Goal: Transaction & Acquisition: Obtain resource

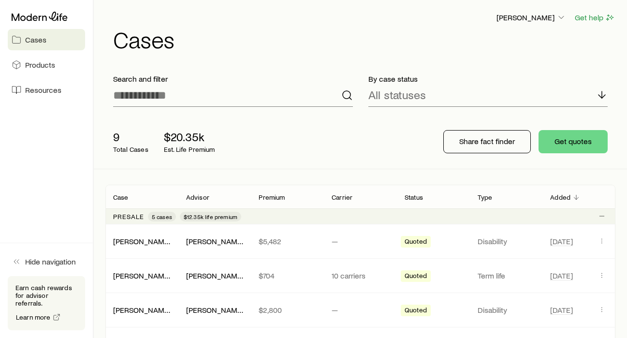
click at [40, 40] on span "Cases" at bounding box center [35, 40] width 21 height 10
click at [579, 137] on button "Get quotes" at bounding box center [572, 141] width 69 height 23
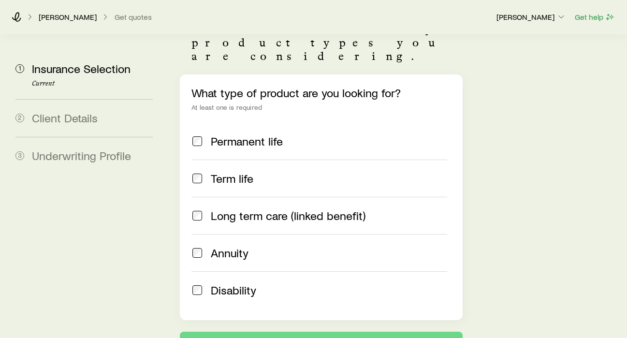
scroll to position [190, 0]
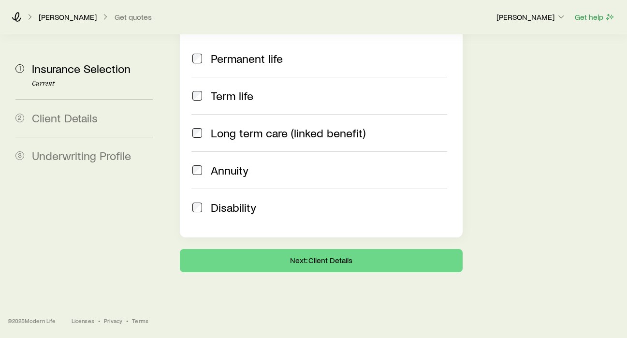
click at [203, 63] on span at bounding box center [197, 59] width 12 height 14
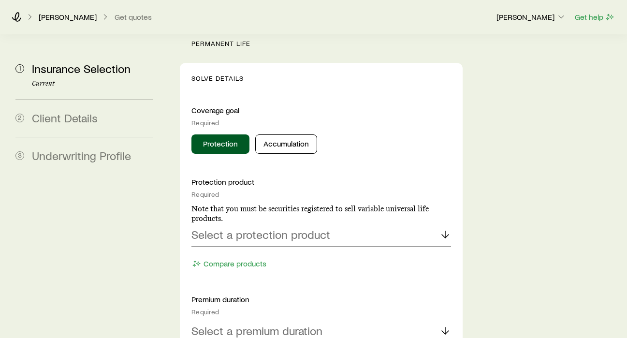
scroll to position [464, 0]
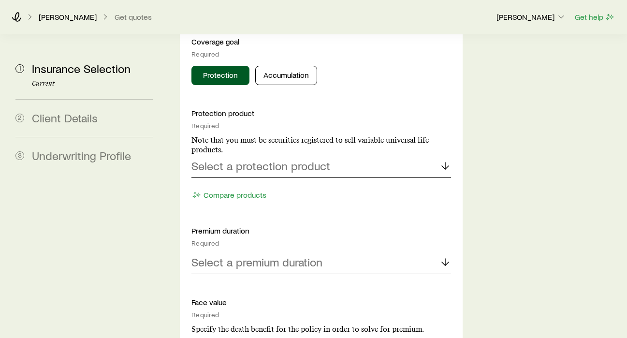
click at [293, 172] on p "Select a protection product" at bounding box center [260, 166] width 139 height 14
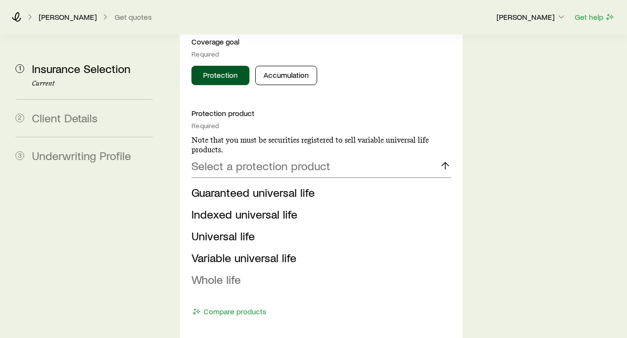
click at [226, 284] on span "Whole life" at bounding box center [215, 279] width 49 height 14
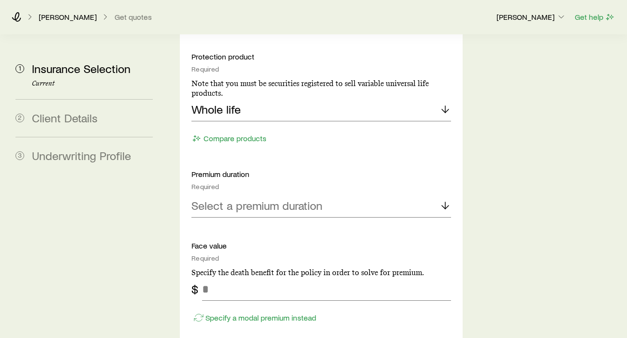
scroll to position [558, 0]
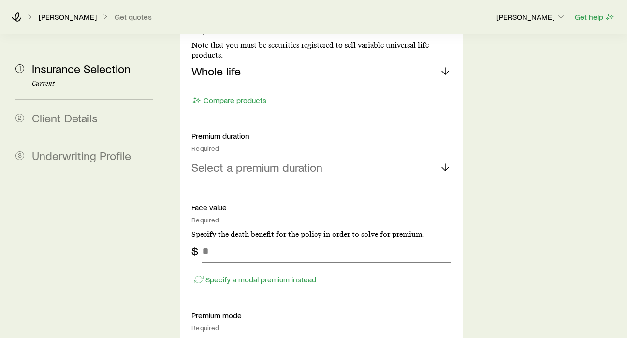
click at [272, 174] on p "Select a premium duration" at bounding box center [256, 167] width 131 height 14
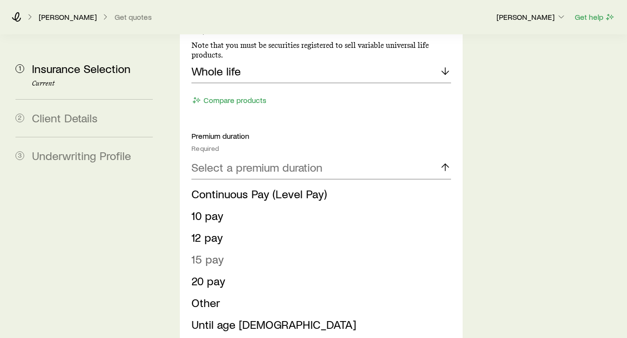
click at [224, 263] on span "15 pay" at bounding box center [207, 259] width 32 height 14
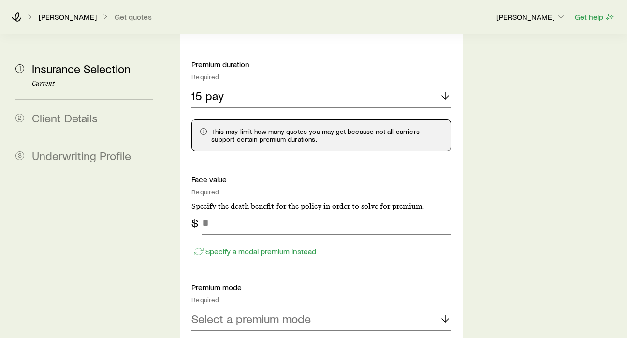
scroll to position [755, 0]
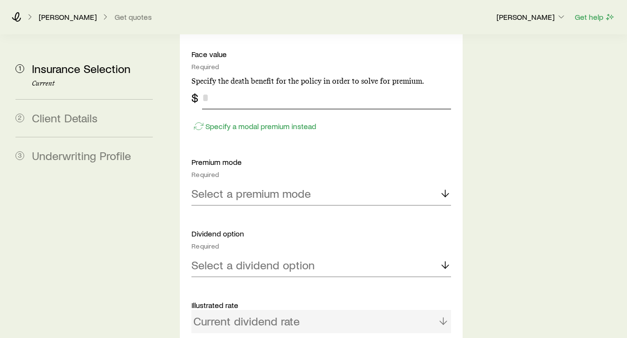
click at [313, 109] on input "tel" at bounding box center [326, 97] width 248 height 23
type input "*********"
click at [521, 176] on div "Insurance Selection Start by specifying details about any product types you are…" at bounding box center [395, 65] width 447 height 1571
click at [445, 197] on line at bounding box center [445, 193] width 0 height 7
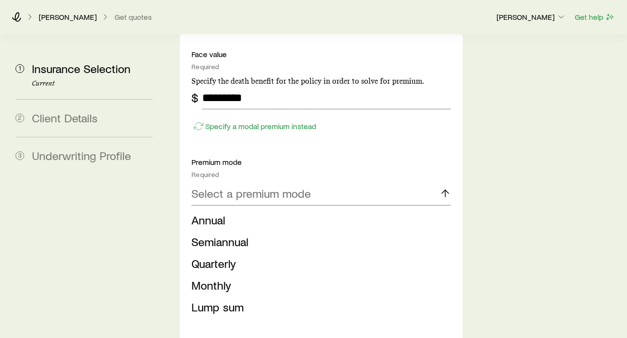
drag, startPoint x: 238, startPoint y: 234, endPoint x: 243, endPoint y: 232, distance: 5.0
click at [225, 227] on span "Annual" at bounding box center [208, 220] width 34 height 14
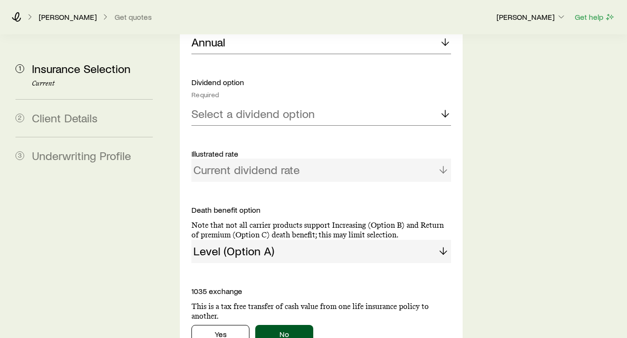
scroll to position [959, 0]
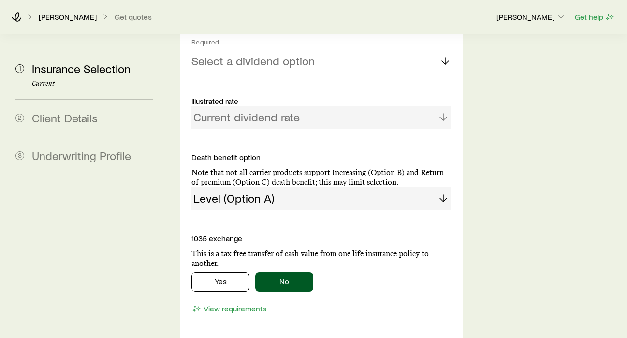
click at [300, 68] on p "Select a dividend option" at bounding box center [252, 61] width 123 height 14
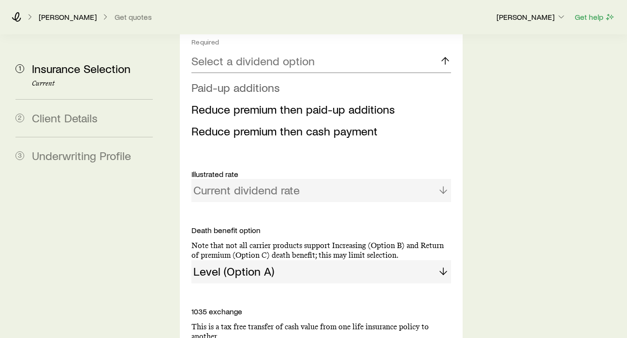
click at [276, 94] on span "Paid-up additions" at bounding box center [235, 87] width 88 height 14
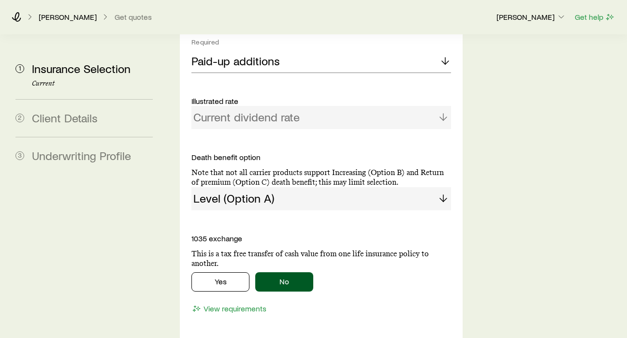
click at [310, 129] on div "Current dividend rate" at bounding box center [320, 117] width 259 height 23
click at [425, 129] on div "Current dividend rate" at bounding box center [320, 117] width 259 height 23
click at [339, 129] on div "Current dividend rate" at bounding box center [320, 117] width 259 height 23
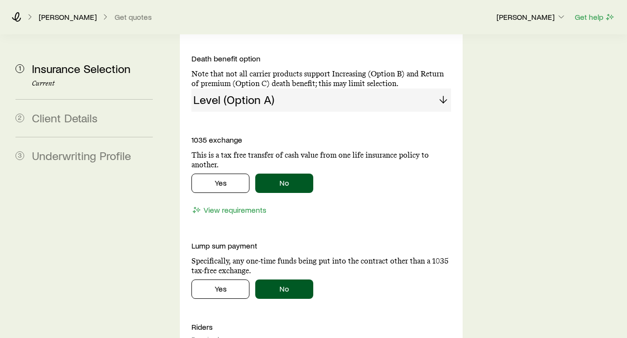
click at [302, 112] on div "Level (Option A)" at bounding box center [320, 99] width 259 height 23
click at [358, 112] on div "Level (Option A)" at bounding box center [320, 99] width 259 height 23
click at [426, 112] on div "Level (Option A)" at bounding box center [320, 99] width 259 height 23
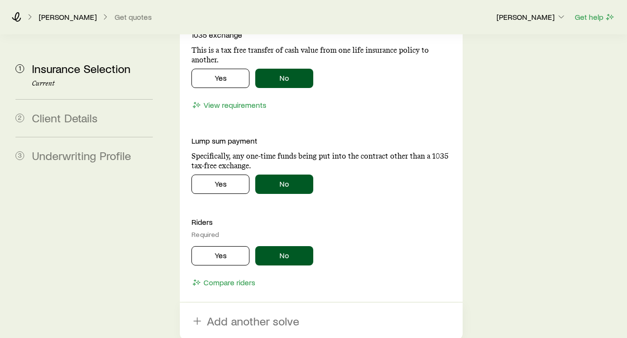
scroll to position [1216, 0]
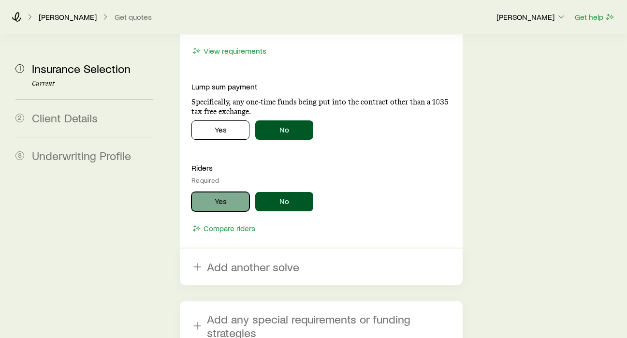
click at [248, 211] on button "Yes" at bounding box center [220, 201] width 58 height 19
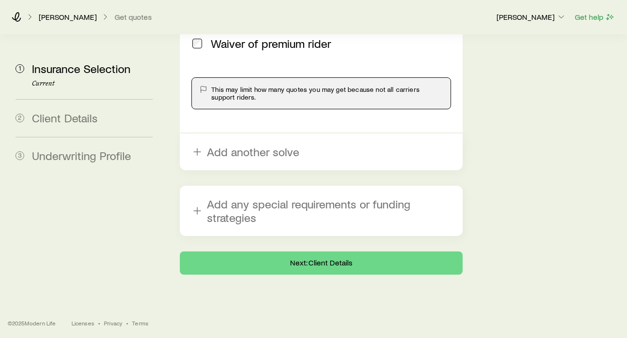
scroll to position [1577, 0]
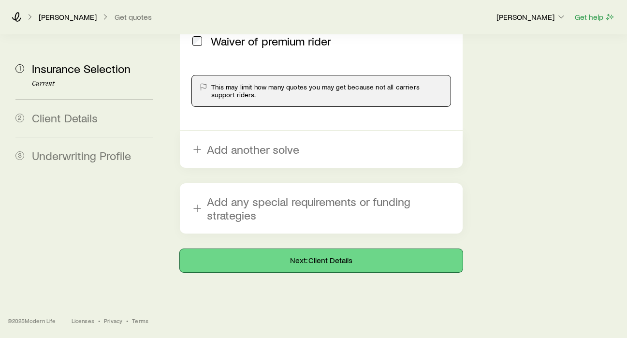
click at [343, 269] on button "Next: Client Details" at bounding box center [321, 260] width 282 height 23
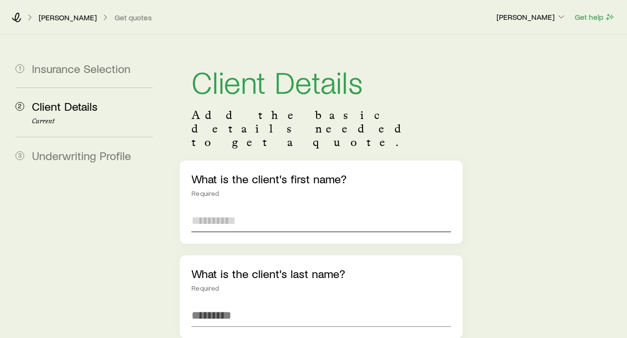
click at [259, 209] on input "text" at bounding box center [320, 220] width 259 height 23
type input "****"
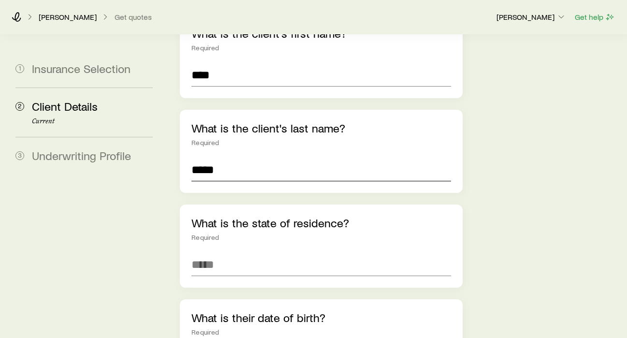
scroll to position [163, 0]
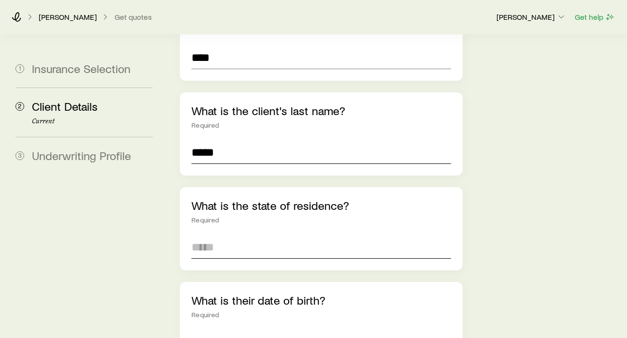
type input "*****"
click at [237, 235] on input at bounding box center [320, 246] width 259 height 23
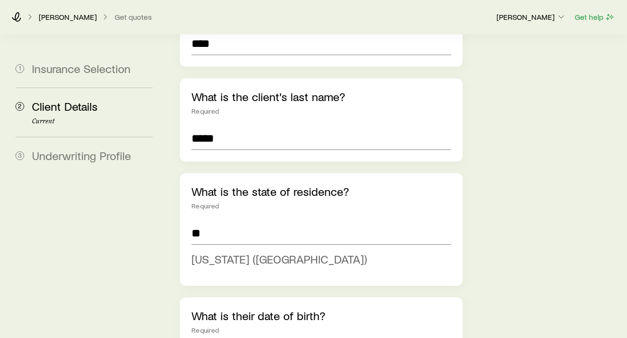
click at [249, 252] on span "[US_STATE] ([GEOGRAPHIC_DATA])" at bounding box center [278, 259] width 175 height 14
type input "**********"
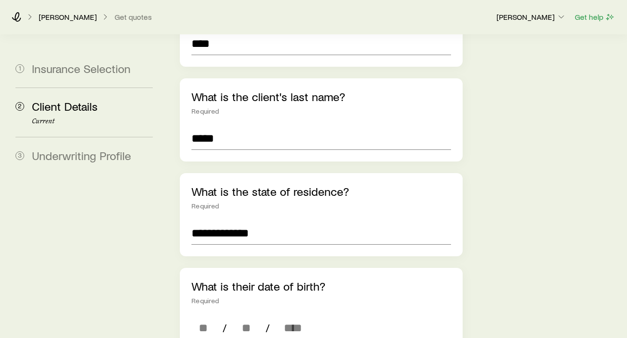
scroll to position [270, 0]
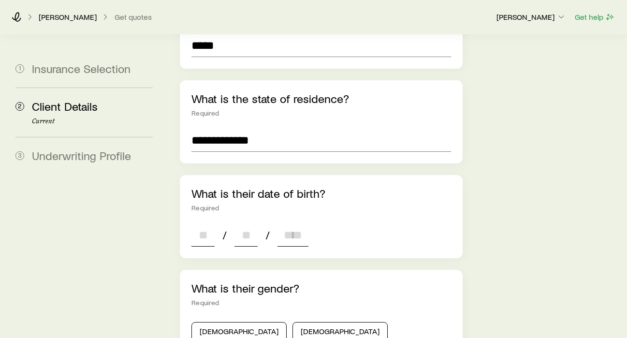
click at [215, 223] on input at bounding box center [202, 234] width 23 height 23
type input "**"
type input "****"
type input "*"
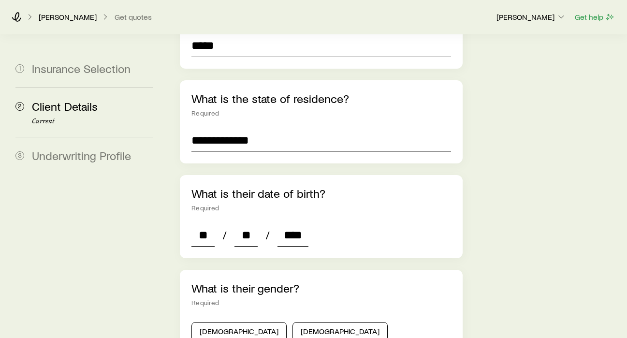
type input "*"
type input "****"
click at [301, 322] on button "[DEMOGRAPHIC_DATA]" at bounding box center [339, 331] width 95 height 19
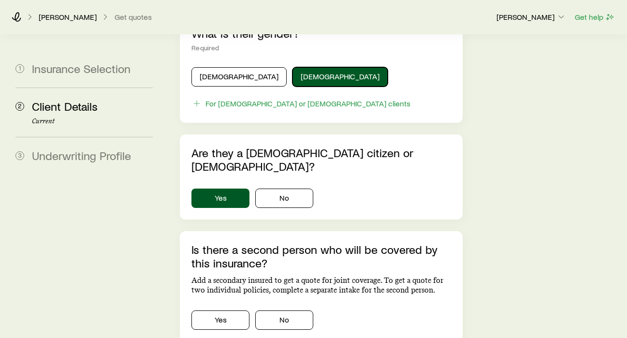
scroll to position [561, 0]
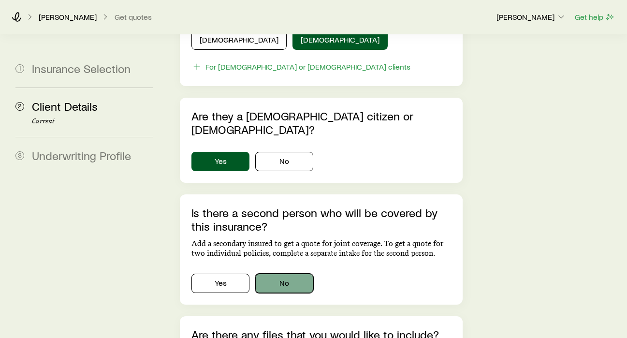
click at [309, 273] on button "No" at bounding box center [284, 282] width 58 height 19
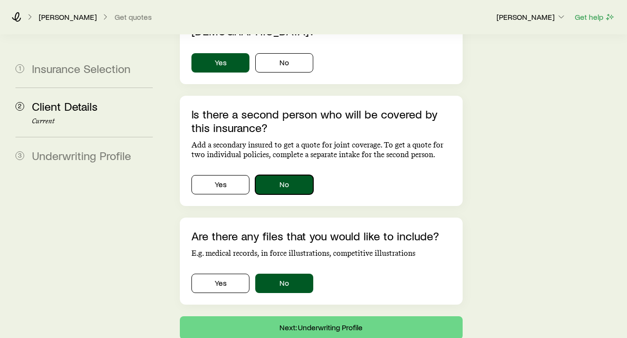
scroll to position [736, 0]
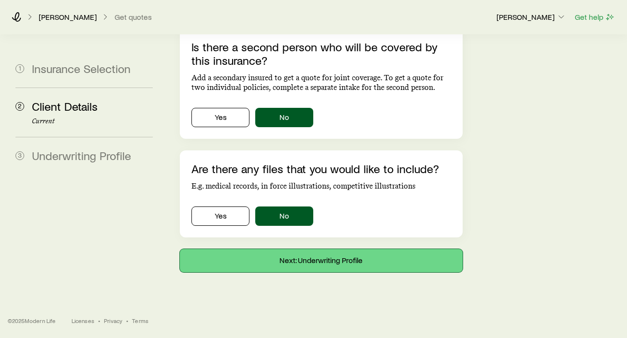
click at [333, 264] on button "Next: Underwriting Profile" at bounding box center [321, 260] width 282 height 23
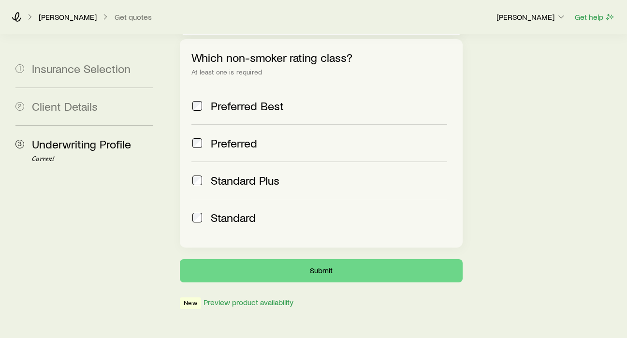
scroll to position [464, 0]
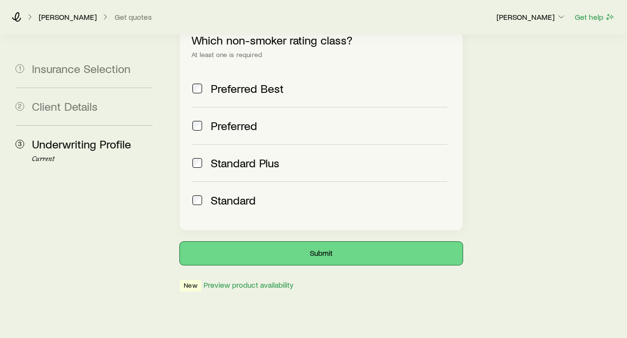
click at [298, 242] on button "Submit" at bounding box center [321, 253] width 282 height 23
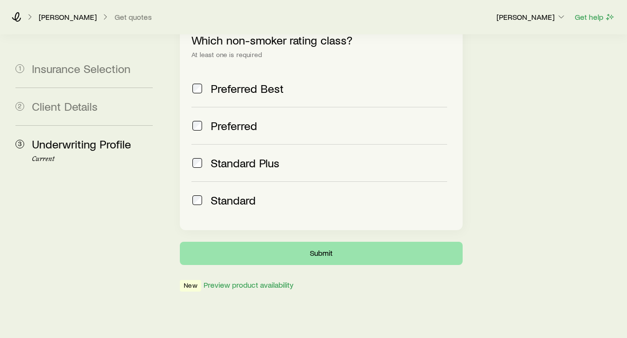
scroll to position [0, 0]
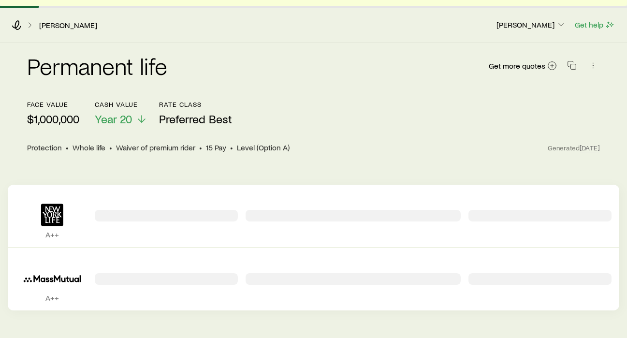
scroll to position [55, 0]
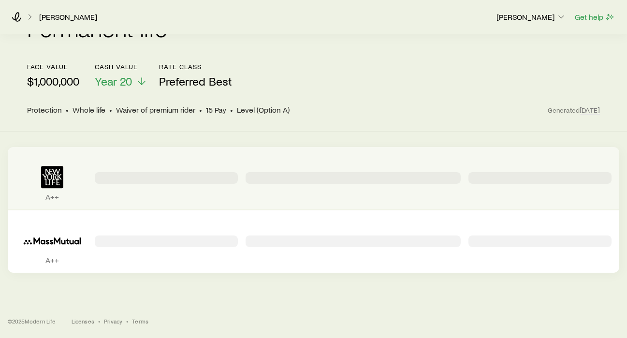
click at [217, 190] on div "Permanent quotes" at bounding box center [166, 178] width 143 height 47
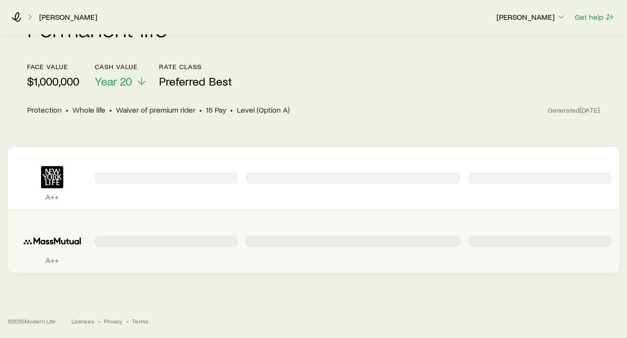
click at [277, 257] on div "Permanent quotes" at bounding box center [352, 241] width 215 height 47
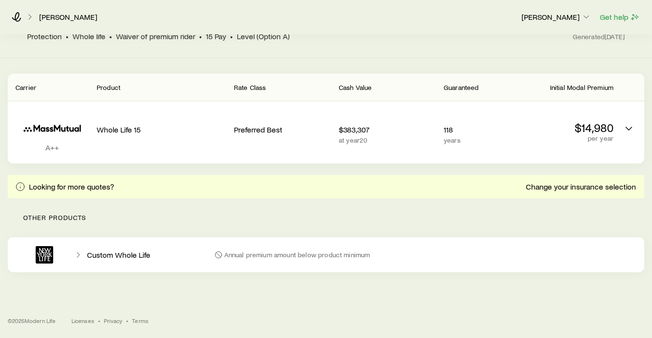
scroll to position [22, 0]
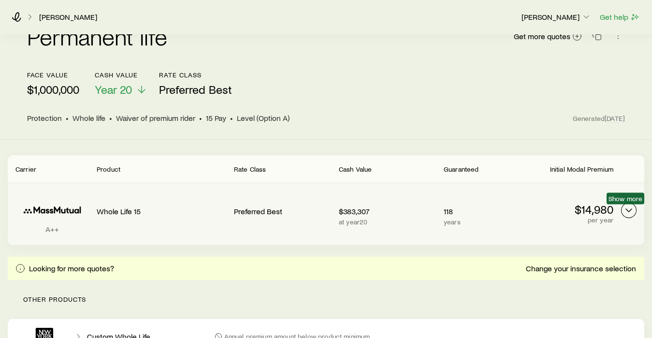
click at [625, 207] on icon "Permanent quotes" at bounding box center [629, 210] width 12 height 12
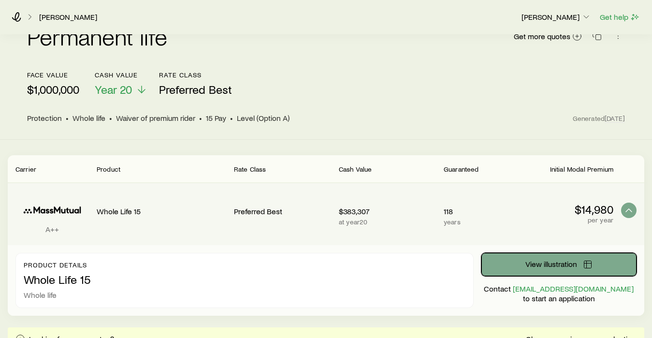
click at [551, 261] on span "View illustration" at bounding box center [551, 264] width 52 height 8
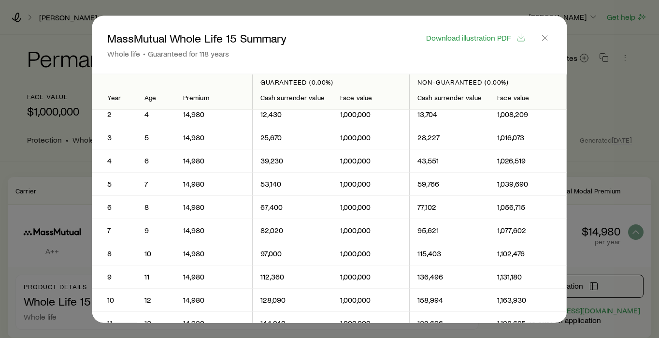
scroll to position [0, 0]
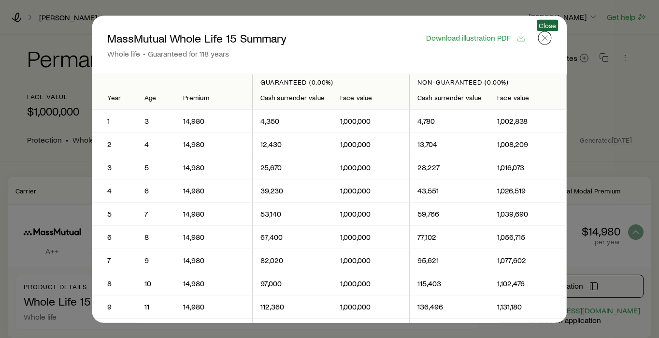
click at [547, 39] on line "button" at bounding box center [545, 37] width 5 height 5
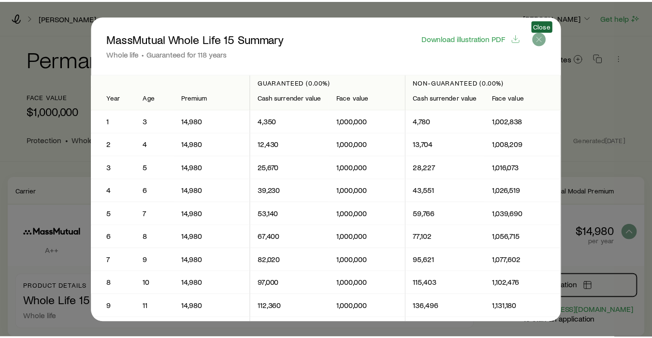
scroll to position [22, 0]
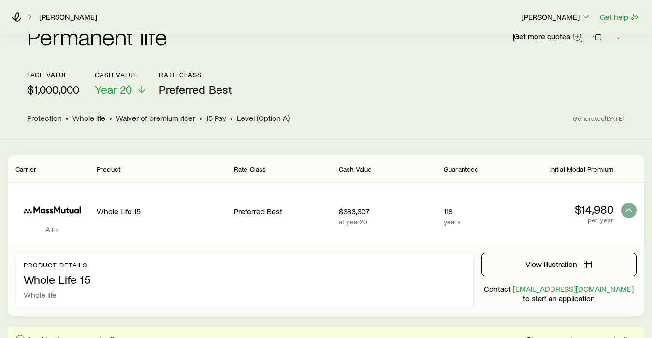
click at [546, 36] on span "Get more quotes" at bounding box center [542, 36] width 57 height 8
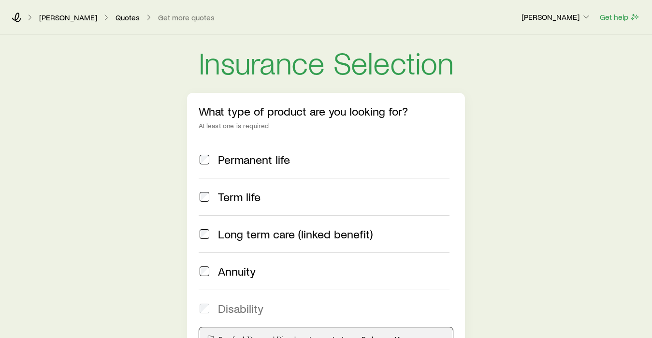
click at [209, 158] on span at bounding box center [205, 160] width 12 height 14
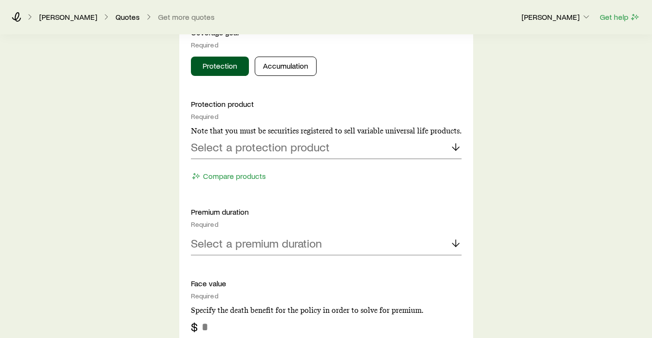
scroll to position [368, 0]
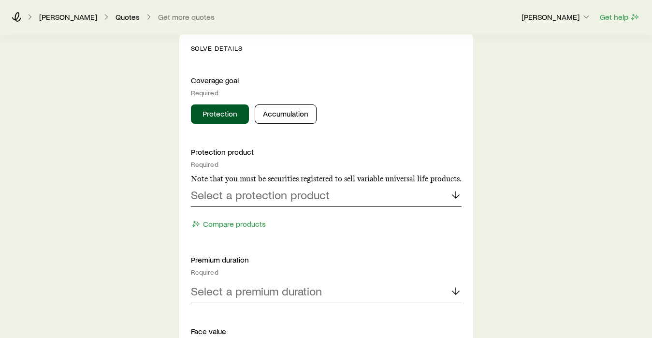
click at [278, 193] on p "Select a protection product" at bounding box center [260, 195] width 139 height 14
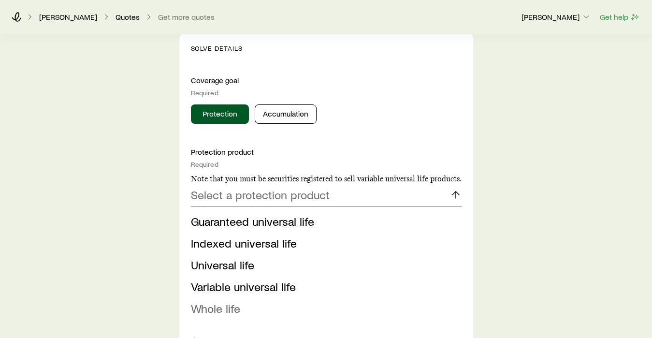
click at [217, 306] on span "Whole life" at bounding box center [215, 308] width 49 height 14
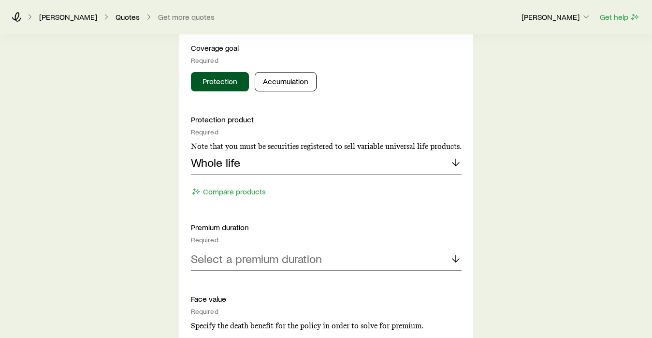
scroll to position [453, 0]
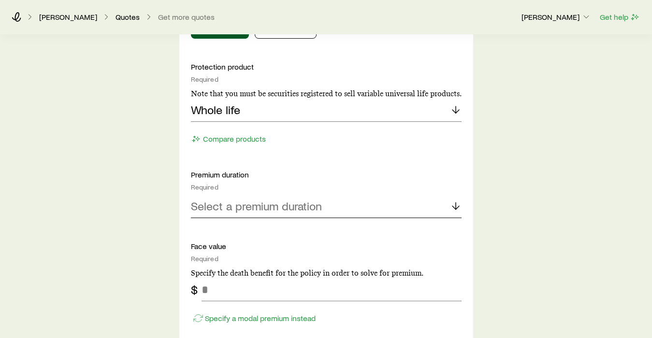
click at [248, 212] on div "Select a premium duration" at bounding box center [326, 206] width 271 height 23
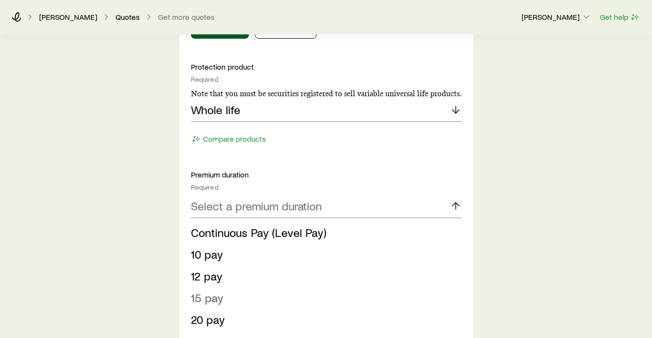
click at [212, 304] on li "15 pay" at bounding box center [323, 298] width 265 height 22
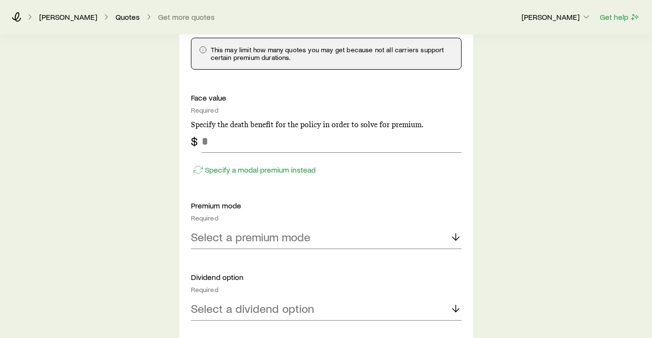
scroll to position [650, 0]
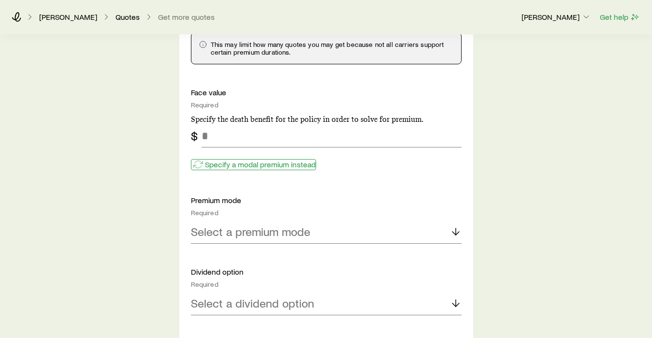
click at [229, 164] on p "Specify a modal premium instead" at bounding box center [260, 164] width 111 height 10
click at [228, 133] on input "tel" at bounding box center [331, 135] width 260 height 23
type input "*****"
click at [144, 181] on div "Insurance Selection What type of product are you looking for? At least one is r…" at bounding box center [326, 132] width 652 height 1495
click at [266, 236] on p "Select a premium mode" at bounding box center [250, 232] width 119 height 14
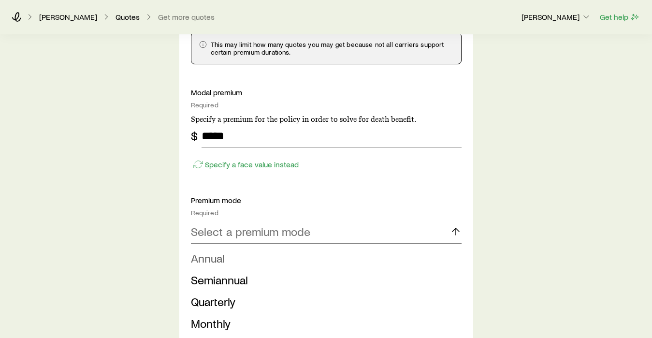
click at [226, 260] on li "Annual" at bounding box center [323, 258] width 265 height 22
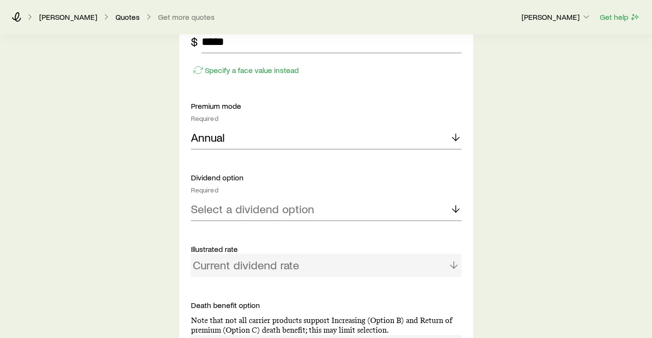
scroll to position [830, 0]
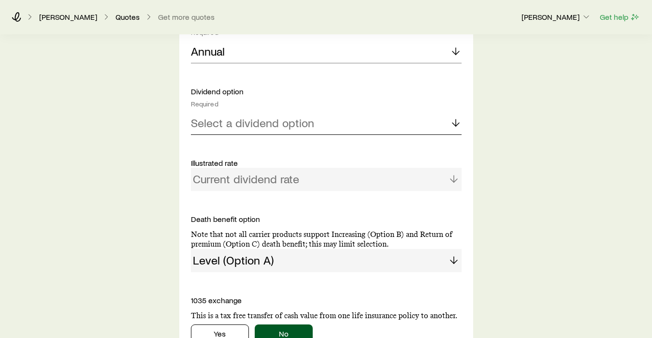
click at [262, 129] on div "Select a dividend option" at bounding box center [326, 123] width 271 height 23
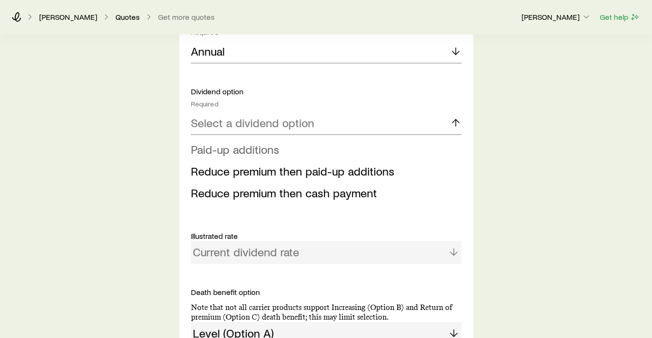
click at [254, 147] on span "Paid-up additions" at bounding box center [235, 149] width 88 height 14
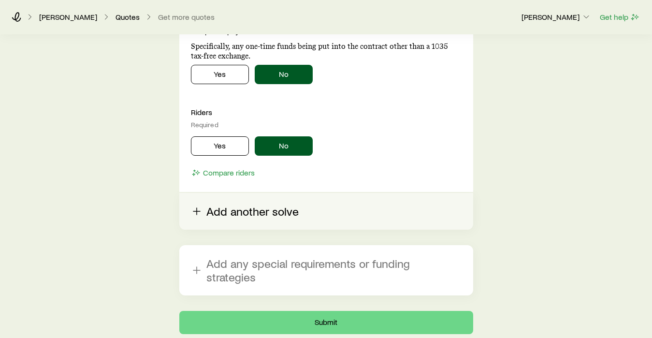
scroll to position [1197, 0]
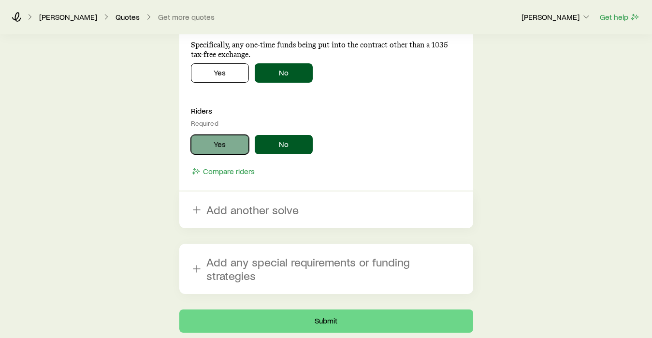
click at [223, 151] on button "Yes" at bounding box center [220, 144] width 58 height 19
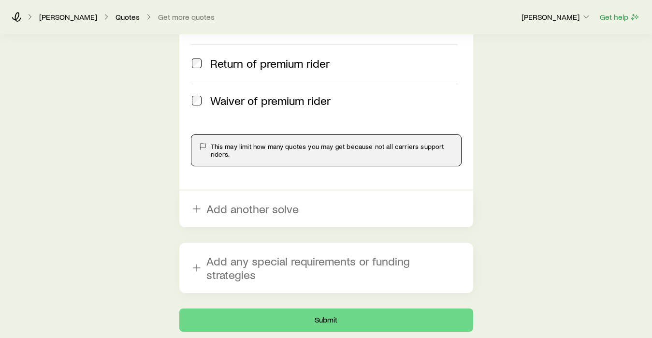
scroll to position [1474, 0]
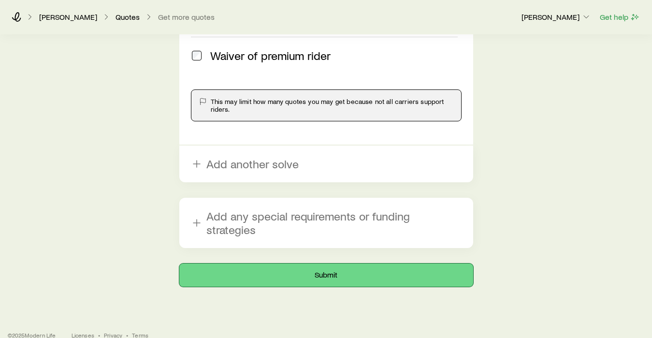
click at [304, 263] on button "Submit" at bounding box center [326, 274] width 294 height 23
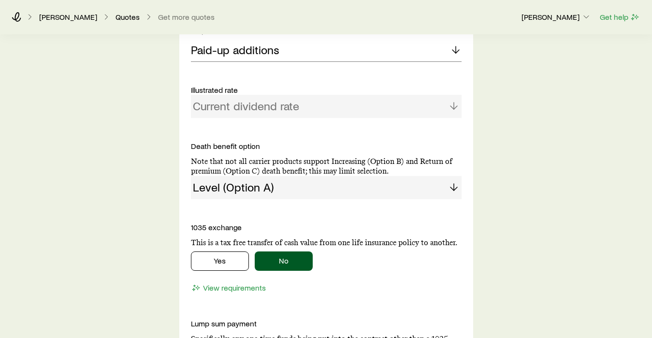
scroll to position [866, 0]
